Goal: Transaction & Acquisition: Purchase product/service

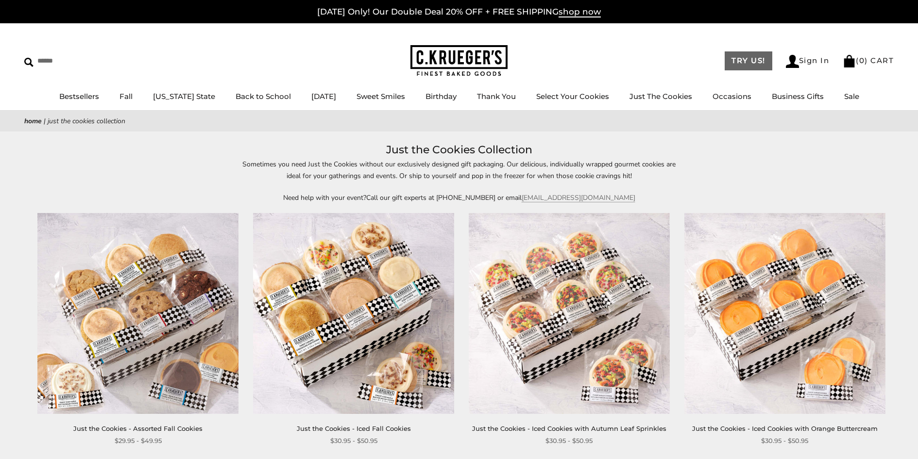
click at [724, 65] on link "TRY US!" at bounding box center [748, 60] width 48 height 19
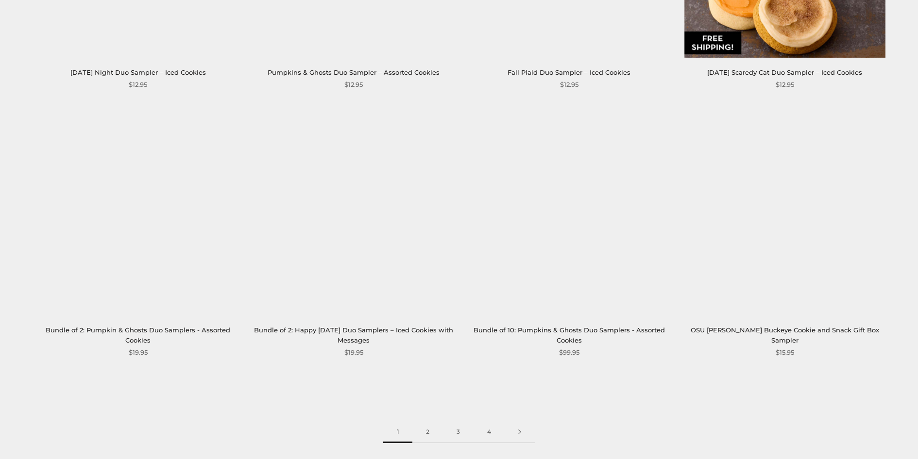
scroll to position [1408, 0]
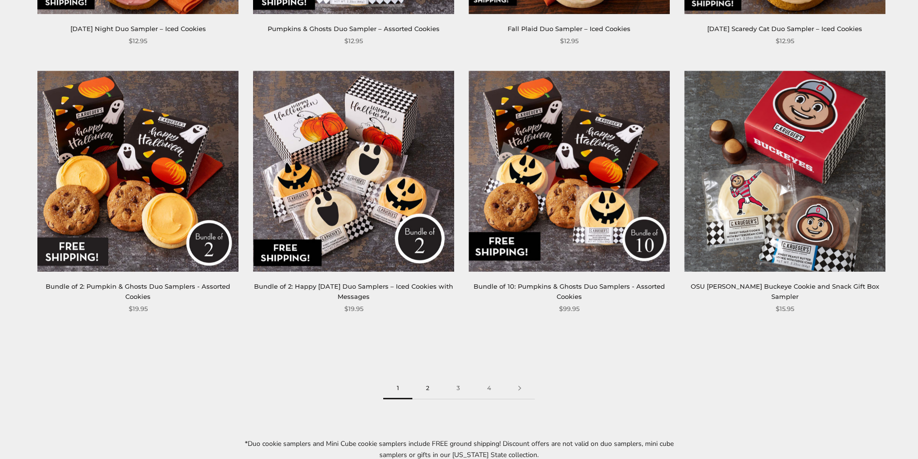
click at [433, 388] on link "2" at bounding box center [427, 389] width 31 height 22
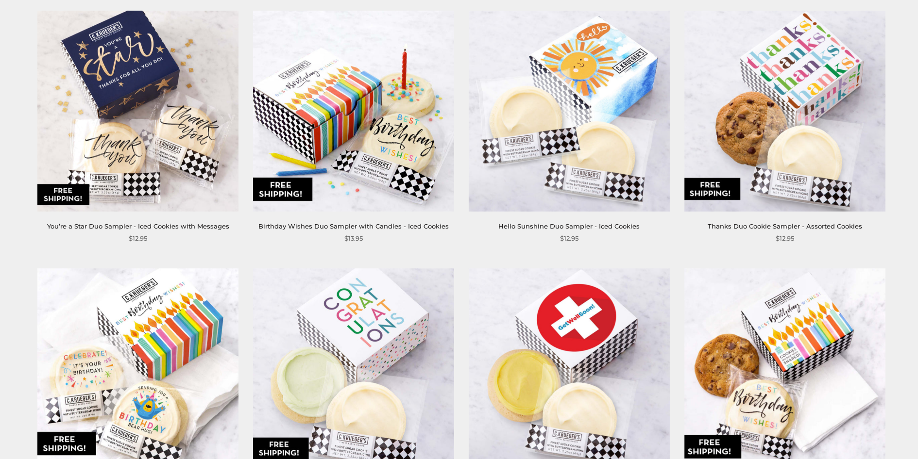
scroll to position [1360, 0]
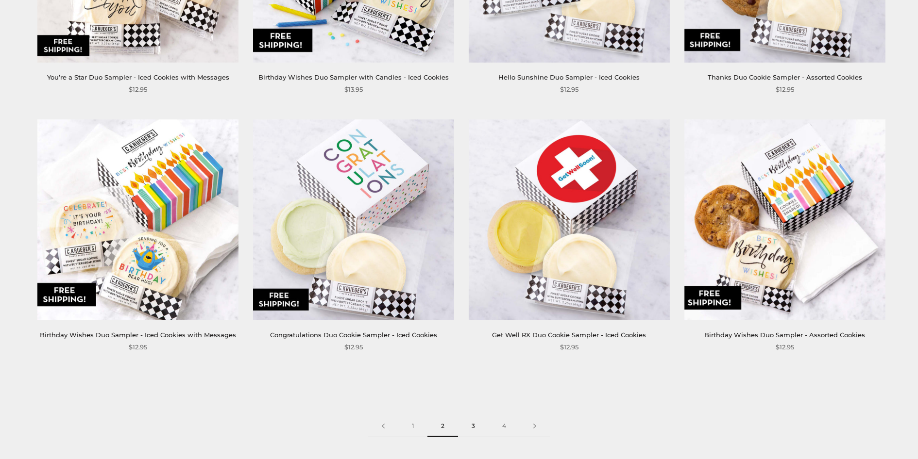
click at [476, 416] on link "3" at bounding box center [473, 427] width 31 height 22
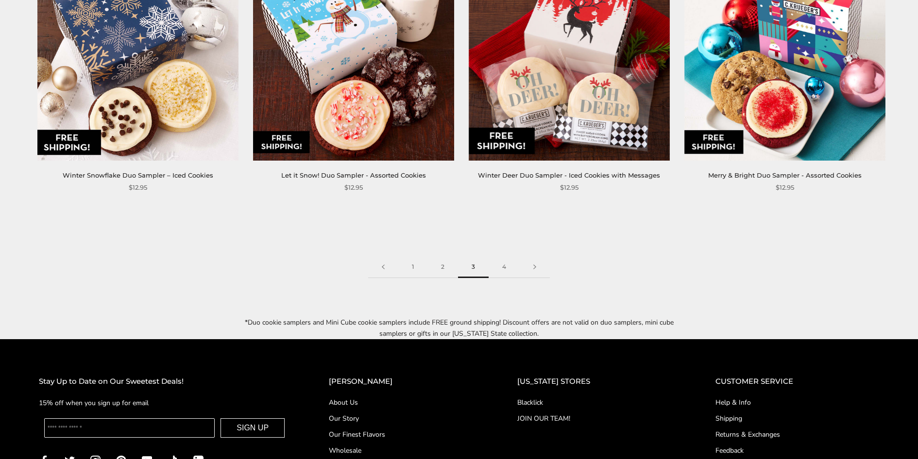
scroll to position [1554, 0]
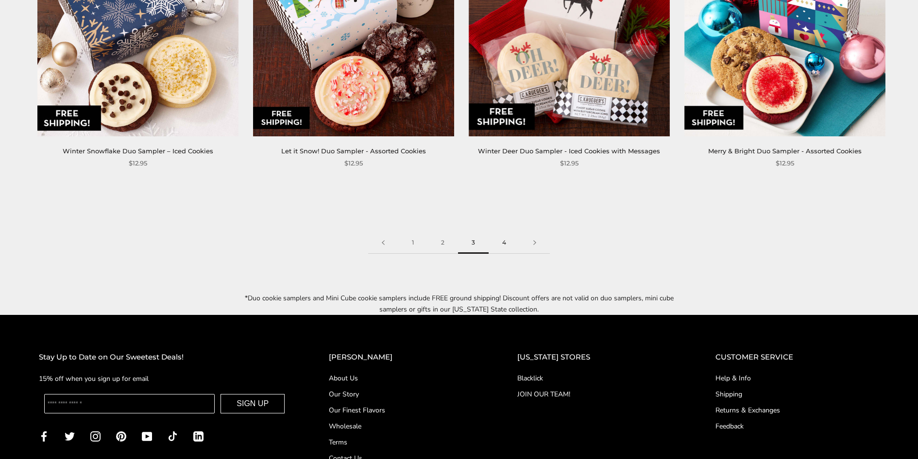
click at [500, 244] on link "4" at bounding box center [504, 243] width 31 height 22
